Goal: Check status: Check status

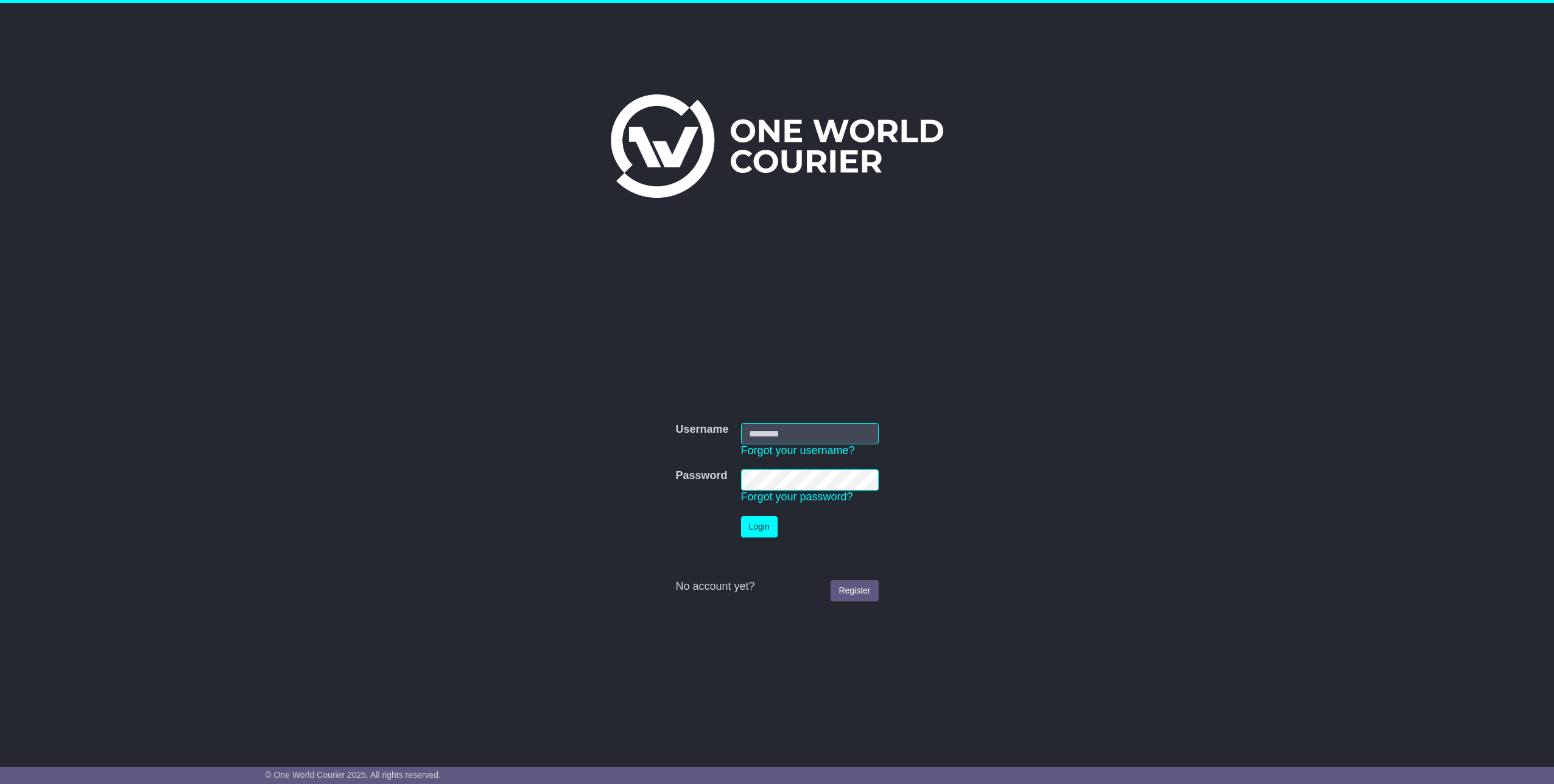
type input "*********"
click at [757, 530] on button "Login" at bounding box center [759, 527] width 36 height 21
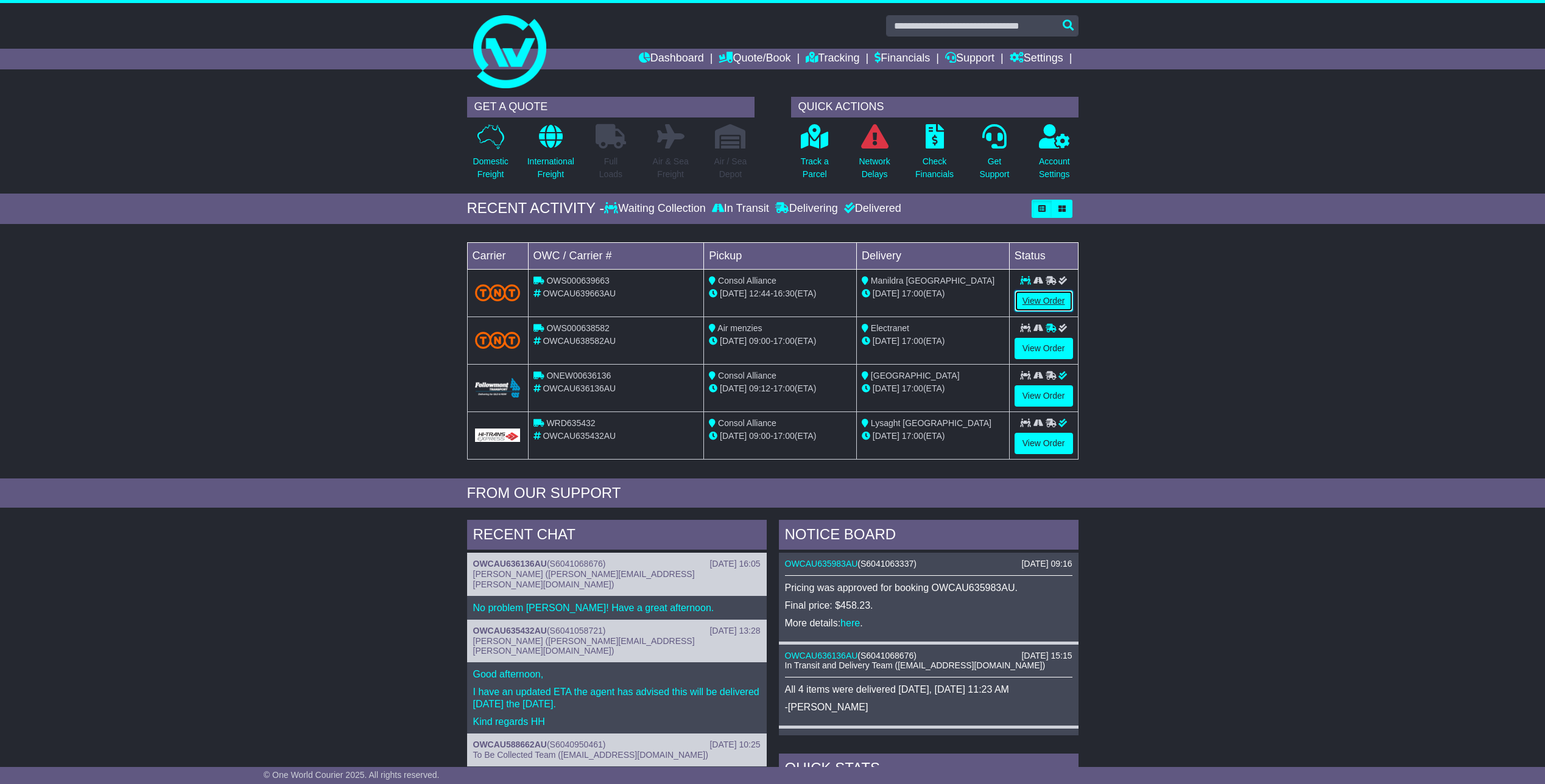
click at [1042, 298] on link "View Order" at bounding box center [1043, 300] width 58 height 21
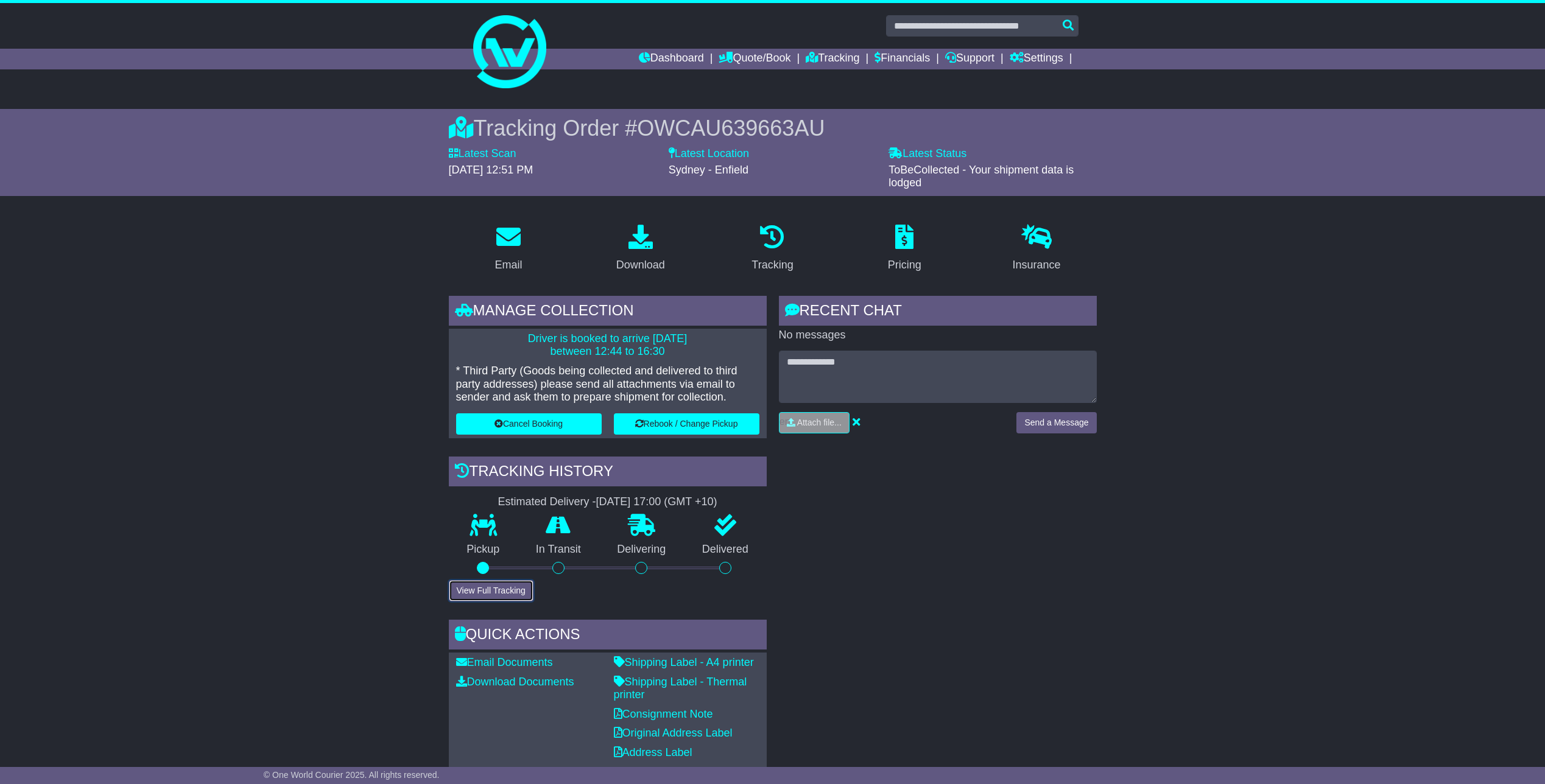
click at [508, 592] on button "View Full Tracking" at bounding box center [491, 591] width 85 height 21
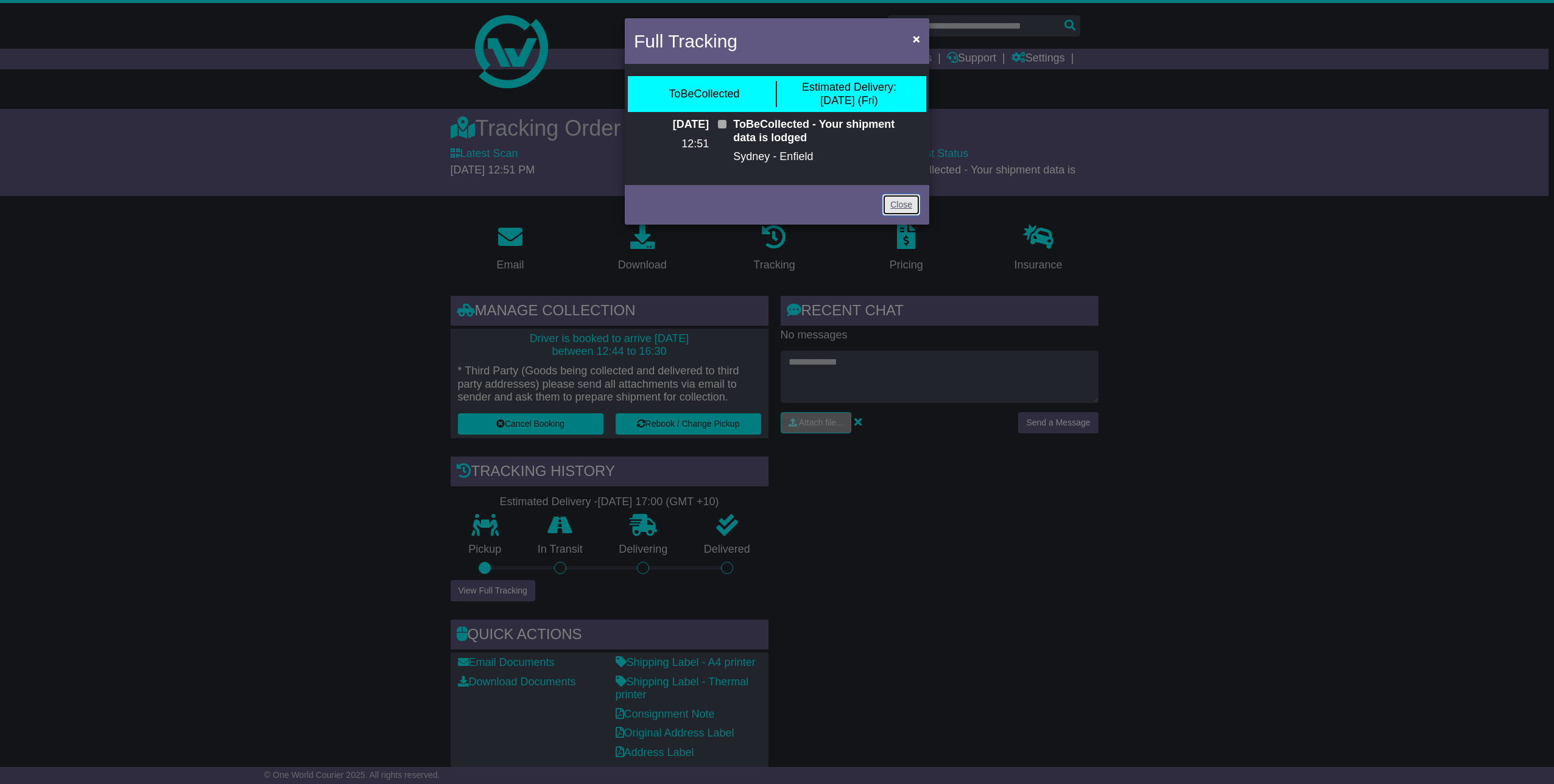
click at [894, 209] on link "Close" at bounding box center [901, 204] width 38 height 21
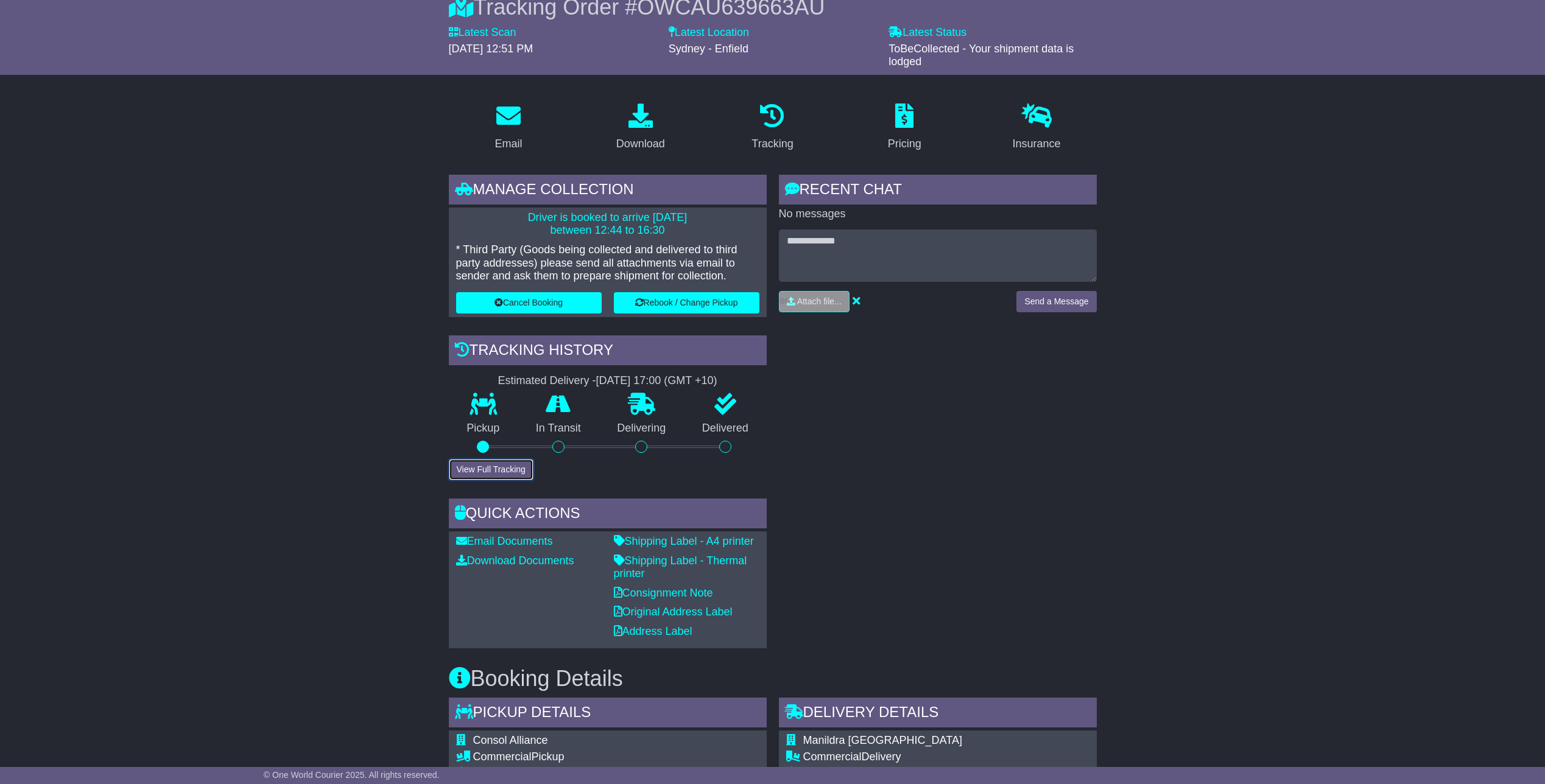
scroll to position [183, 0]
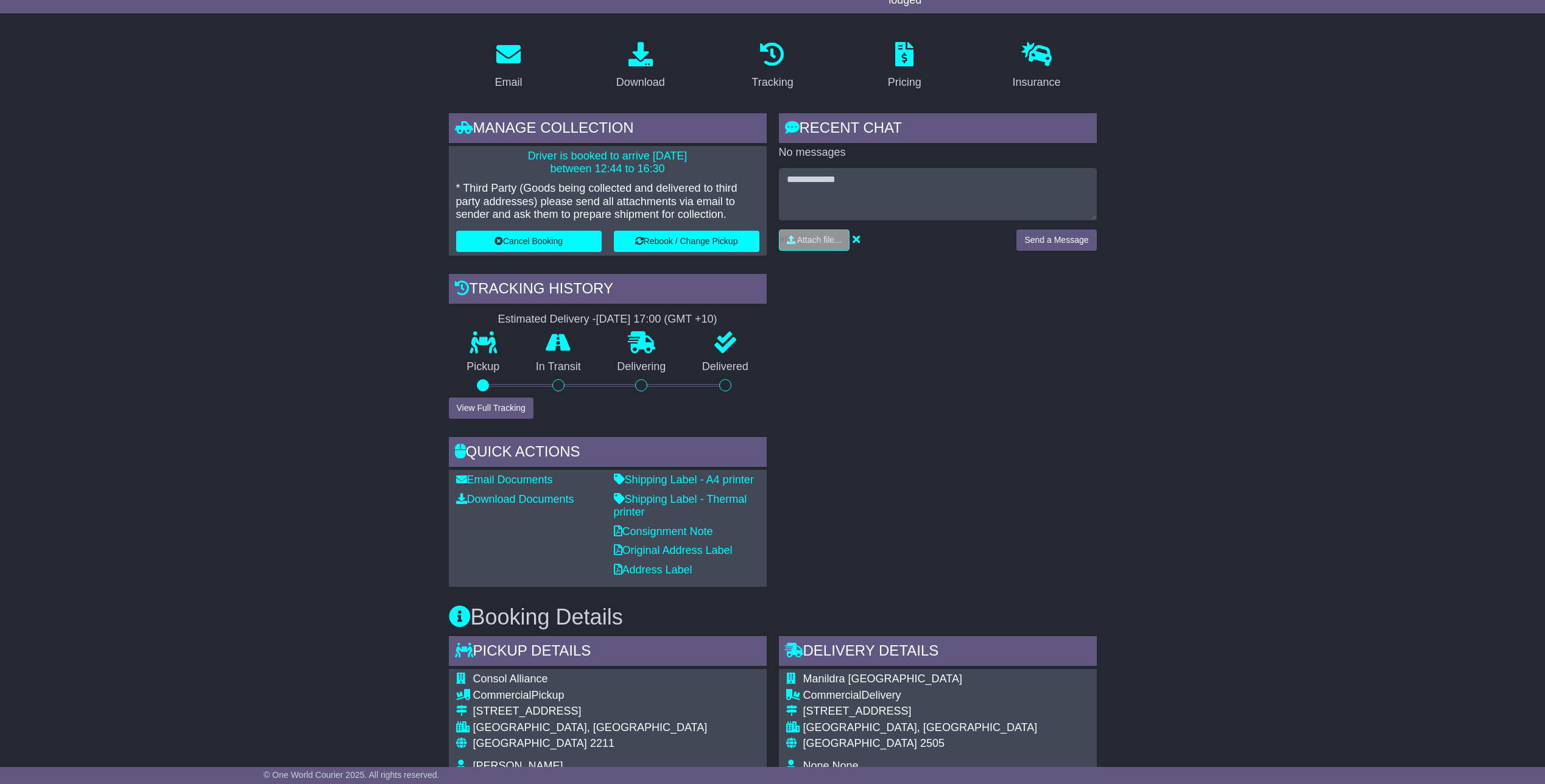
click at [355, 389] on div "Email Download Tracking Pricing Insurance" at bounding box center [772, 755] width 1545 height 1447
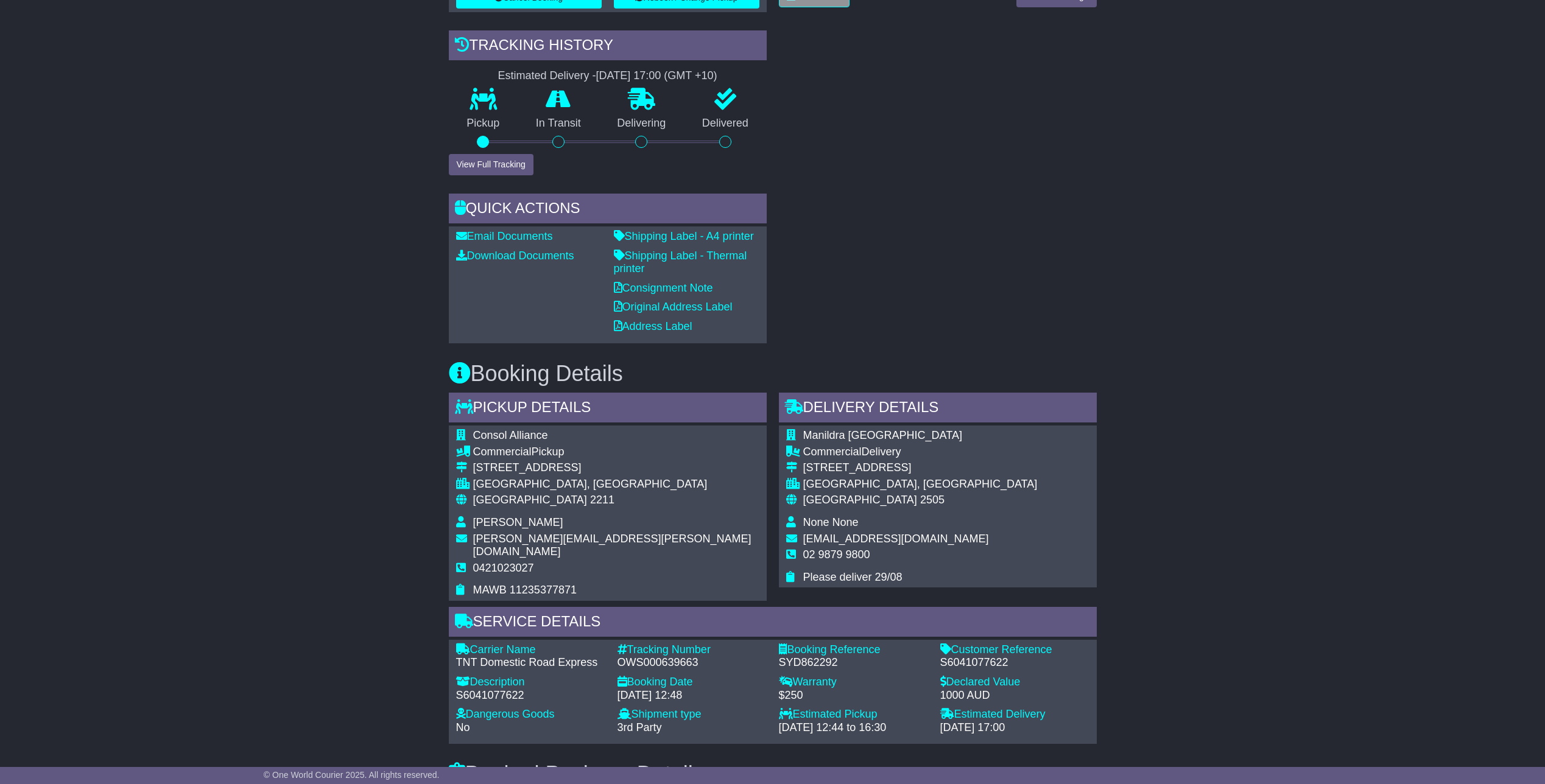
click at [645, 656] on div "OWS000639663" at bounding box center [692, 663] width 149 height 13
copy div "OWS000639663"
